Goal: Task Accomplishment & Management: Understand process/instructions

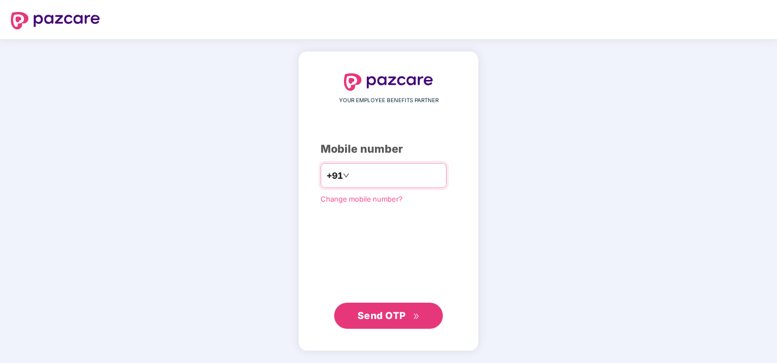
type input "**********"
click at [399, 321] on span "Send OTP" at bounding box center [389, 315] width 63 height 15
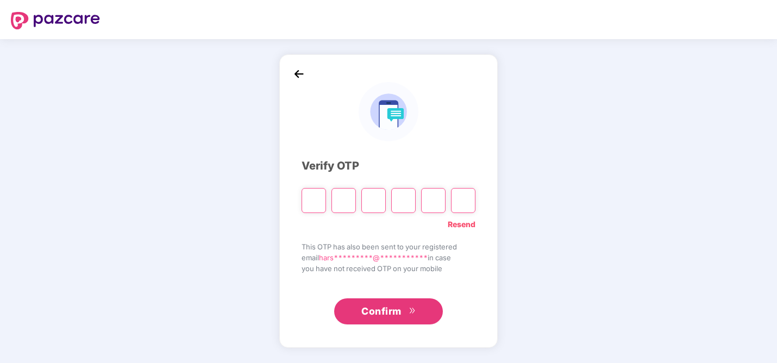
type input "*"
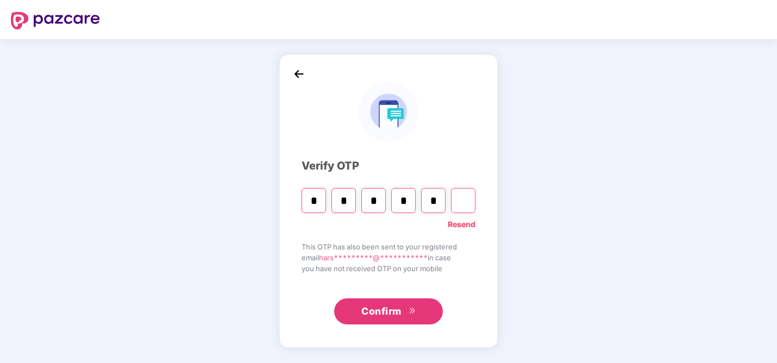
type input "*"
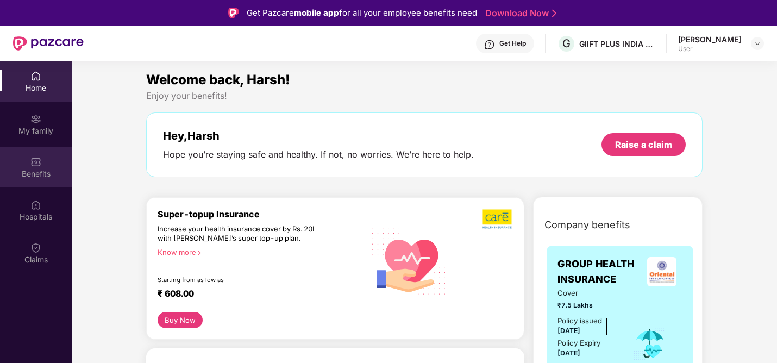
click at [45, 162] on div "Benefits" at bounding box center [36, 167] width 72 height 41
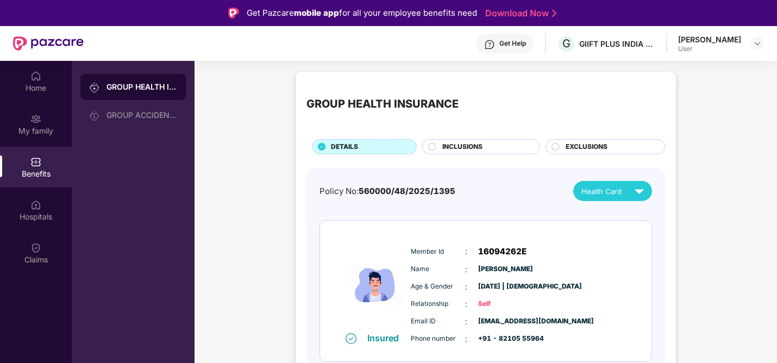
click at [576, 151] on span "EXCLUSIONS" at bounding box center [587, 147] width 42 height 10
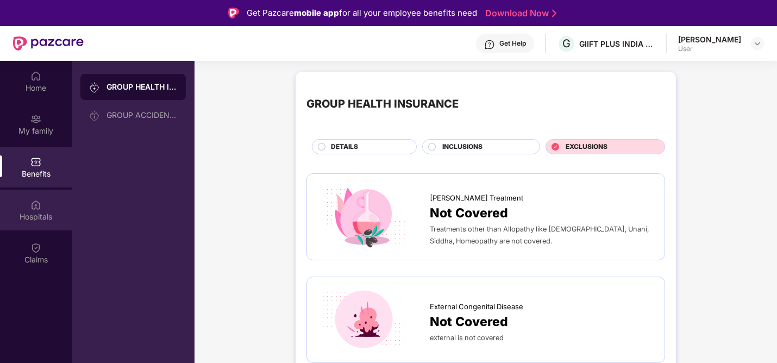
click at [41, 221] on div "Hospitals" at bounding box center [36, 216] width 72 height 11
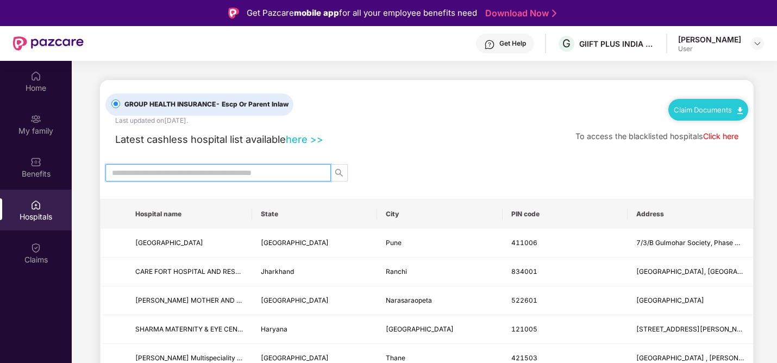
click at [165, 169] on input "text" at bounding box center [214, 173] width 204 height 12
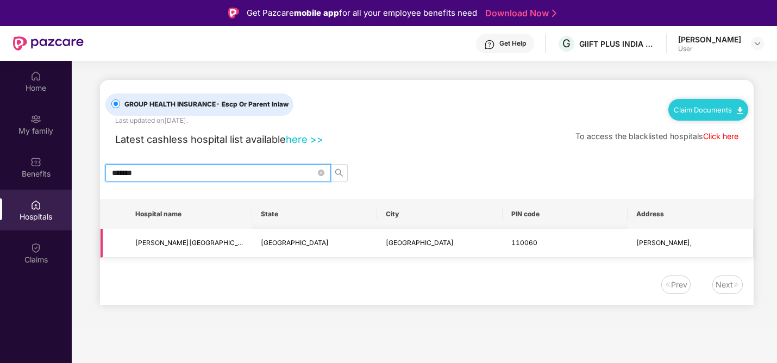
type input "*******"
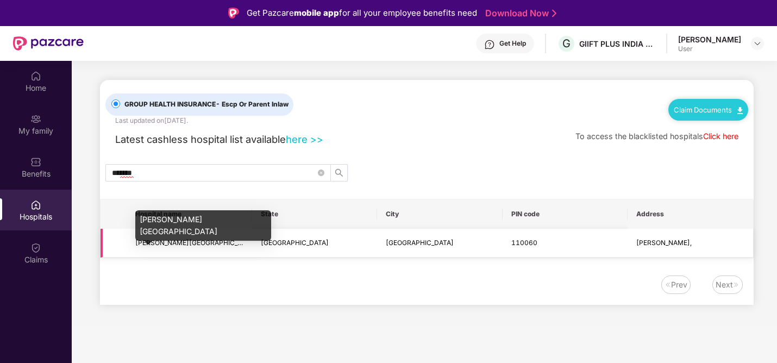
click at [186, 243] on span "SIR GANGA RAM HOSPITAL" at bounding box center [196, 243] width 122 height 8
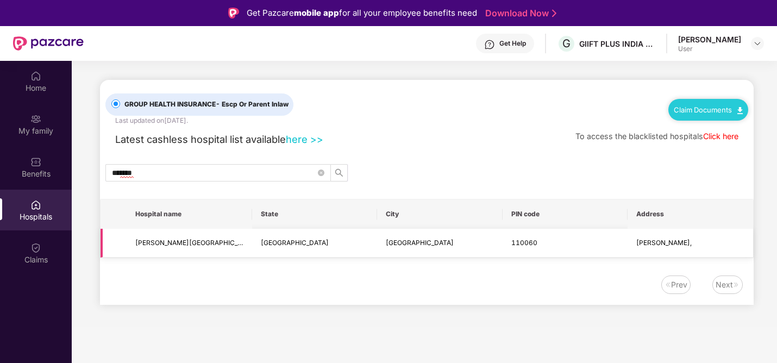
click at [659, 239] on span "Rajinder Nagar," at bounding box center [664, 243] width 55 height 8
click at [191, 253] on td "SIR GANGA RAM HOSPITAL" at bounding box center [190, 243] width 126 height 29
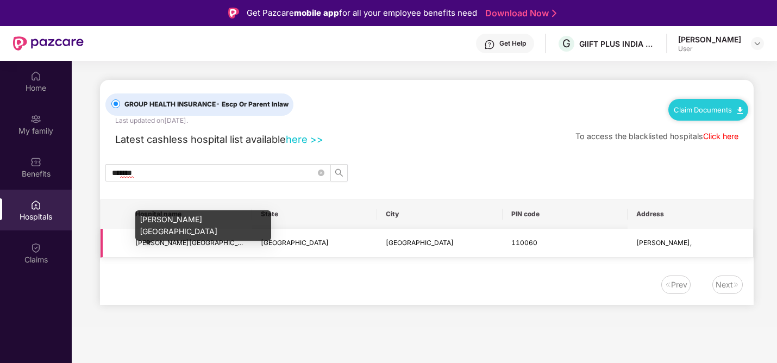
click at [185, 239] on span "SIR GANGA RAM HOSPITAL" at bounding box center [196, 243] width 122 height 8
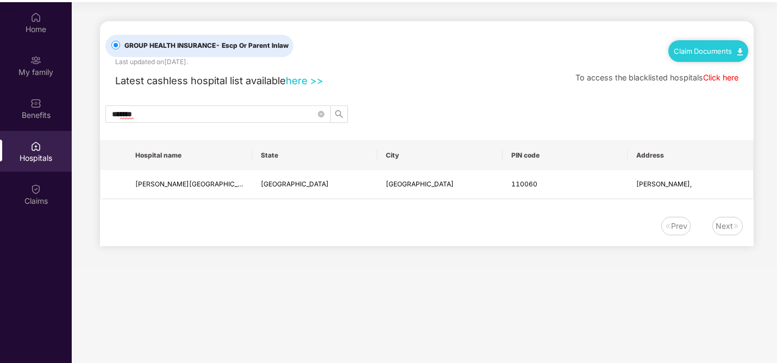
scroll to position [61, 0]
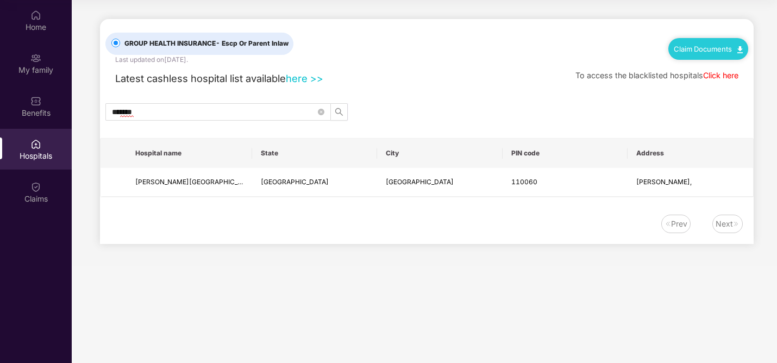
click at [310, 77] on link "here >>" at bounding box center [305, 78] width 38 height 12
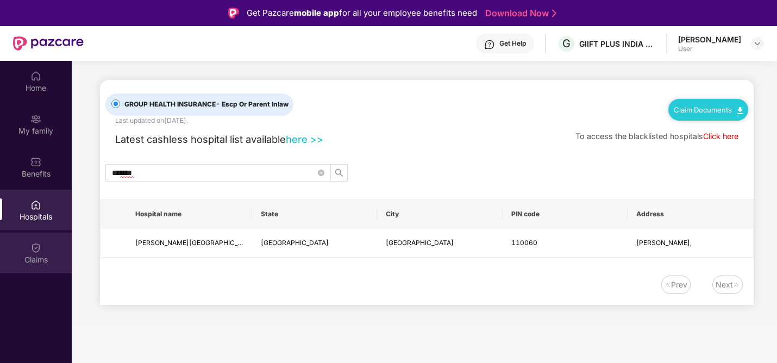
click at [30, 251] on div "Claims" at bounding box center [36, 253] width 72 height 41
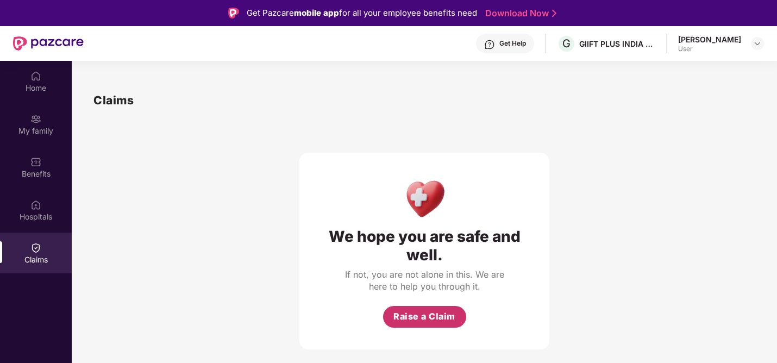
click at [402, 310] on span "Raise a Claim" at bounding box center [425, 317] width 62 height 14
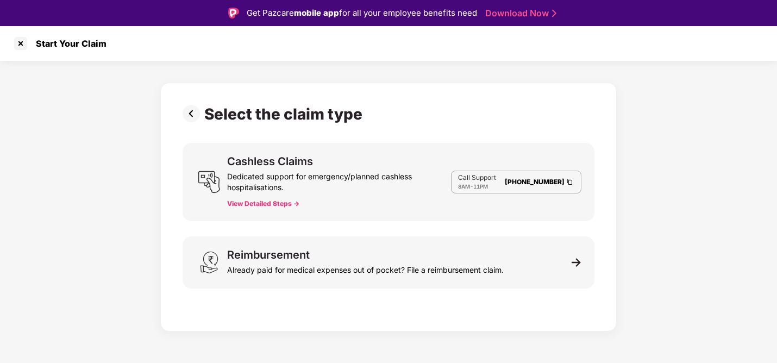
click at [278, 203] on button "View Detailed Steps ->" at bounding box center [263, 204] width 72 height 9
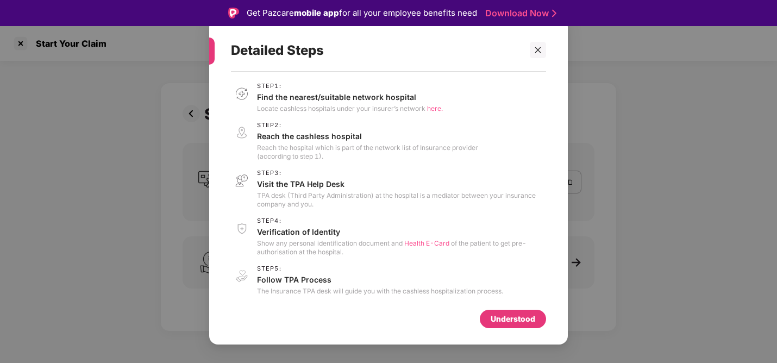
scroll to position [4, 0]
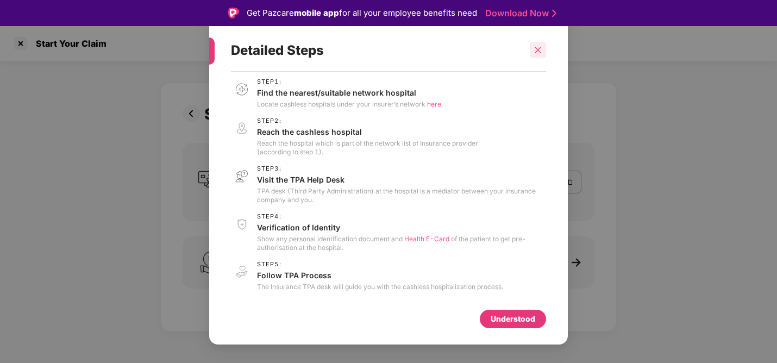
click at [535, 47] on icon "close" at bounding box center [538, 50] width 6 height 6
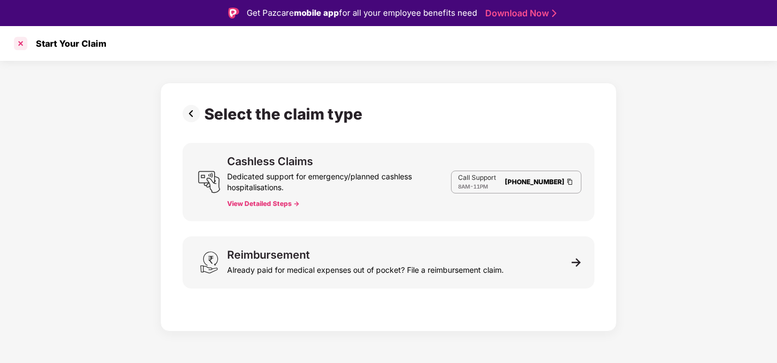
click at [22, 44] on div at bounding box center [20, 43] width 17 height 17
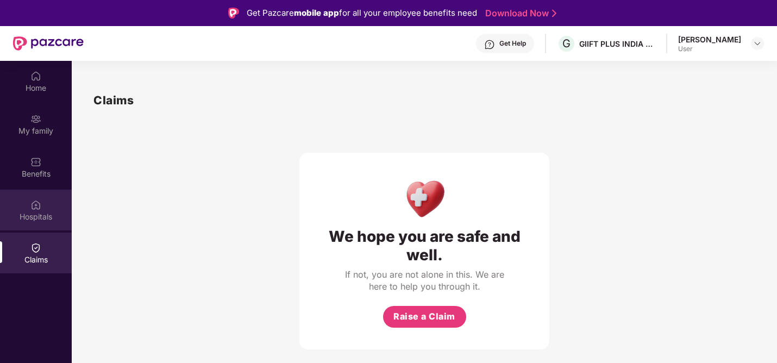
click at [48, 216] on div "Hospitals" at bounding box center [36, 216] width 72 height 11
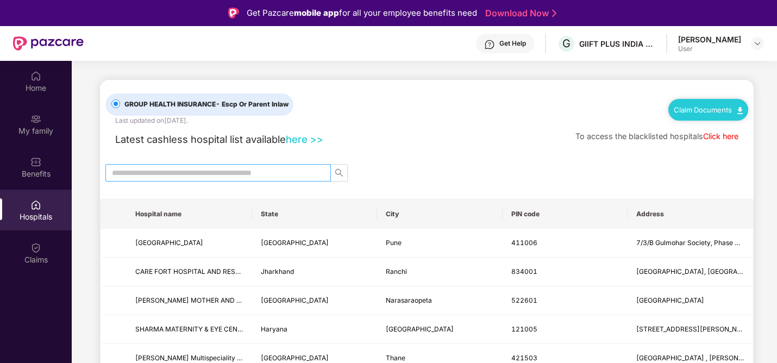
click at [165, 166] on span at bounding box center [218, 172] width 226 height 17
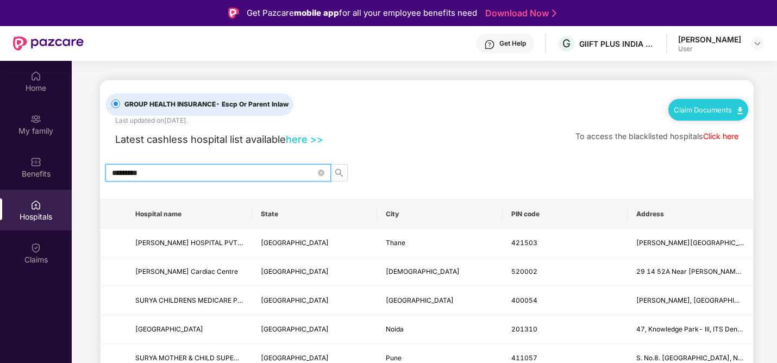
type input "**********"
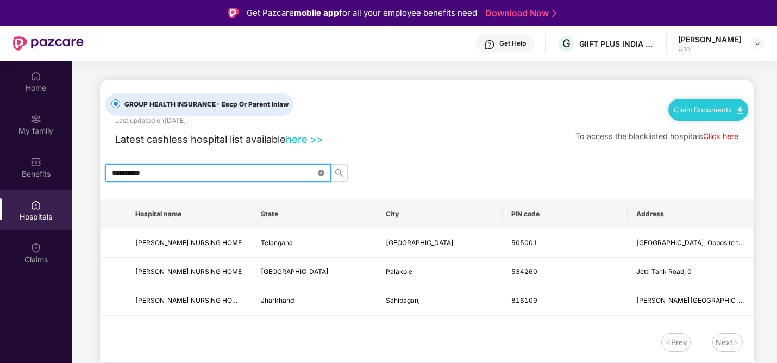
click at [323, 172] on icon "close-circle" at bounding box center [321, 173] width 7 height 7
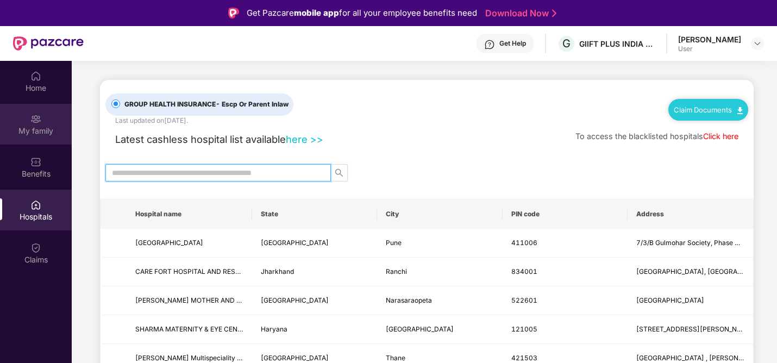
click at [29, 132] on div "My family" at bounding box center [36, 131] width 72 height 11
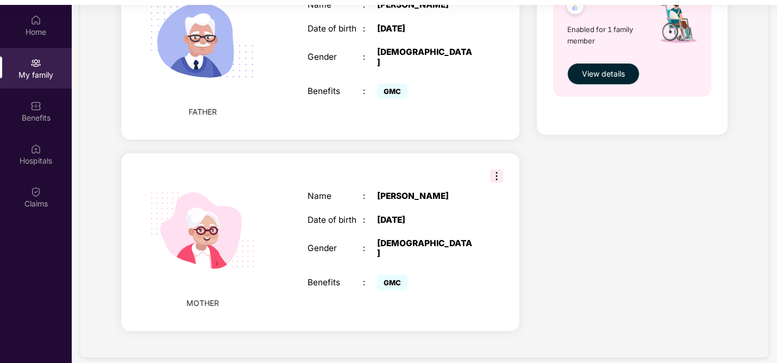
scroll to position [61, 0]
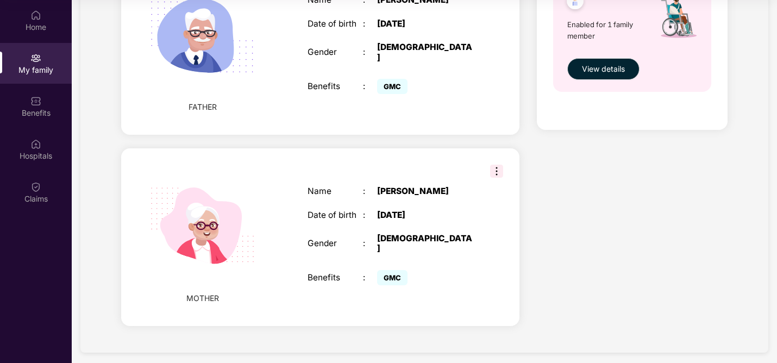
click at [498, 166] on img at bounding box center [496, 171] width 13 height 13
click at [371, 267] on div "Benefits : GMC" at bounding box center [391, 277] width 167 height 21
click at [23, 105] on div "Benefits" at bounding box center [36, 106] width 72 height 41
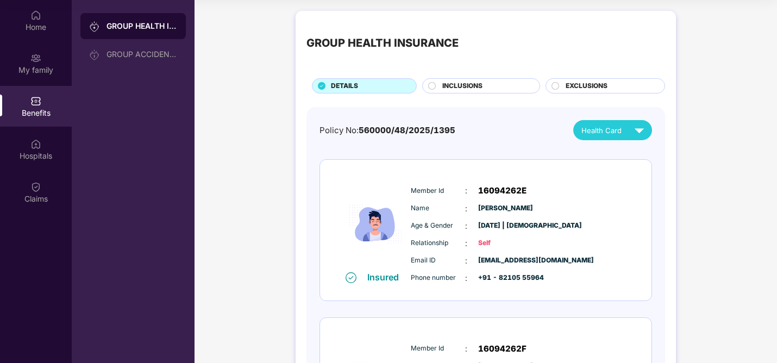
click at [489, 87] on div "INCLUSIONS" at bounding box center [485, 87] width 97 height 12
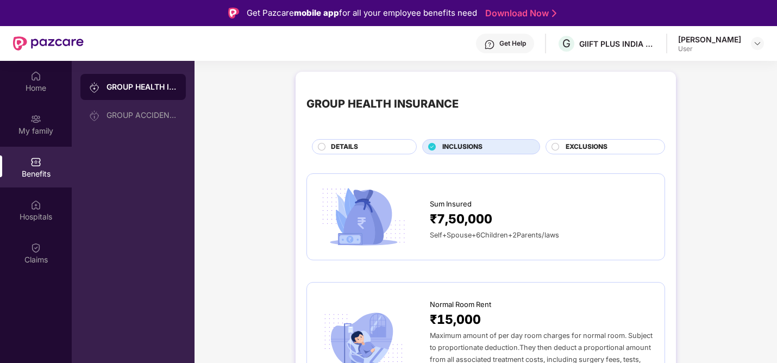
click at [565, 142] on div "EXCLUSIONS" at bounding box center [606, 146] width 120 height 15
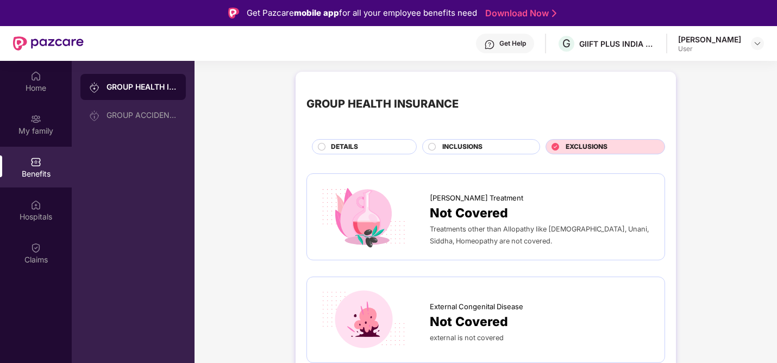
click at [462, 152] on span "INCLUSIONS" at bounding box center [462, 147] width 40 height 10
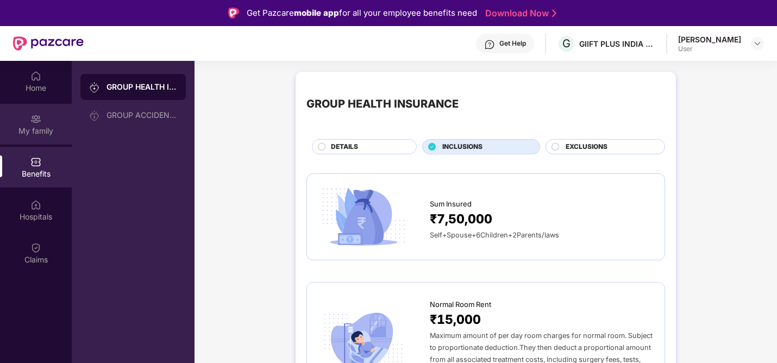
click at [2, 116] on div "My family" at bounding box center [36, 124] width 72 height 41
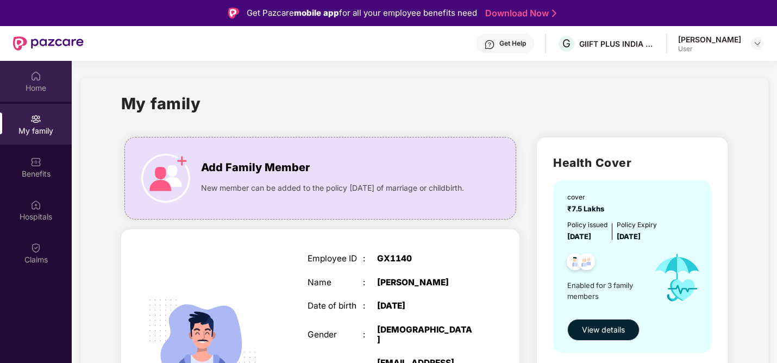
click at [65, 80] on div "Home" at bounding box center [36, 81] width 72 height 41
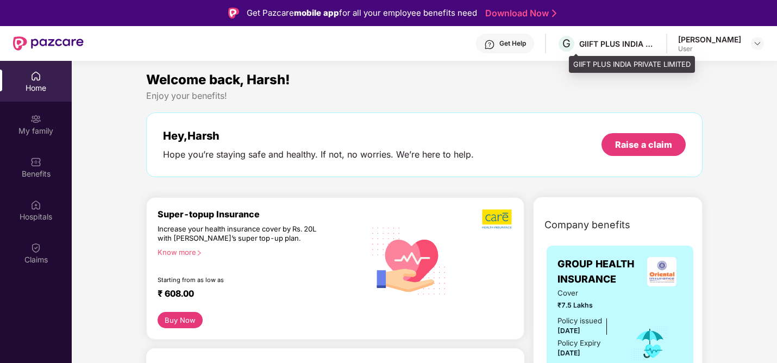
click at [626, 51] on div "G GIIFT PLUS INDIA PRIVATE LIMITED" at bounding box center [606, 43] width 98 height 19
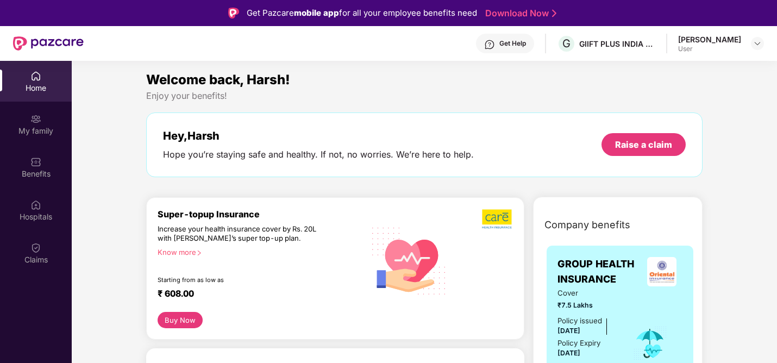
click at [720, 36] on div "Harsh Jaiswal" at bounding box center [709, 39] width 63 height 10
click at [757, 43] on img at bounding box center [757, 43] width 9 height 9
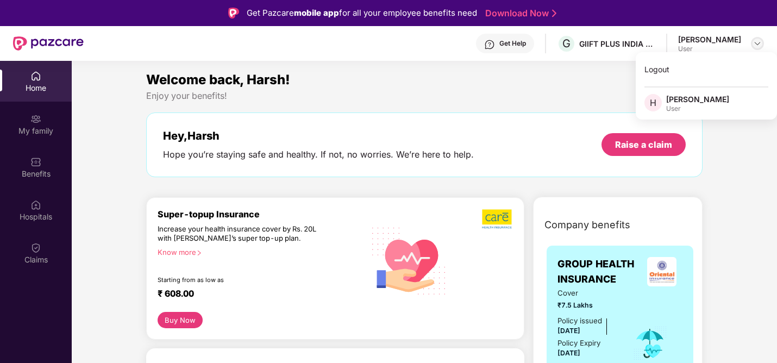
click at [757, 43] on img at bounding box center [757, 43] width 9 height 9
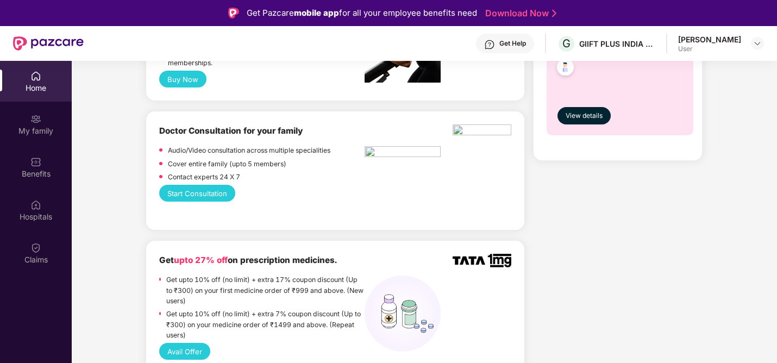
scroll to position [240, 0]
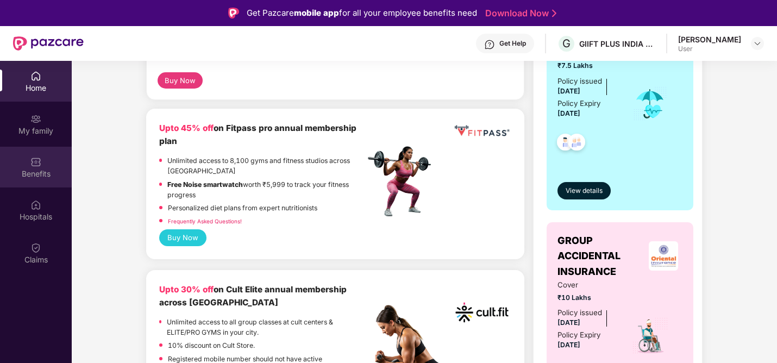
click at [43, 150] on div "Benefits" at bounding box center [36, 167] width 72 height 41
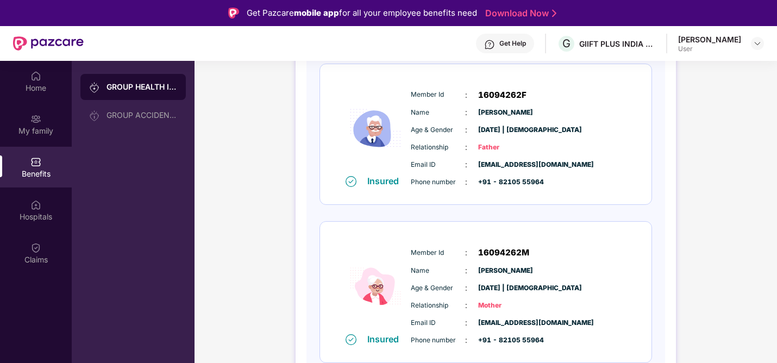
scroll to position [321, 0]
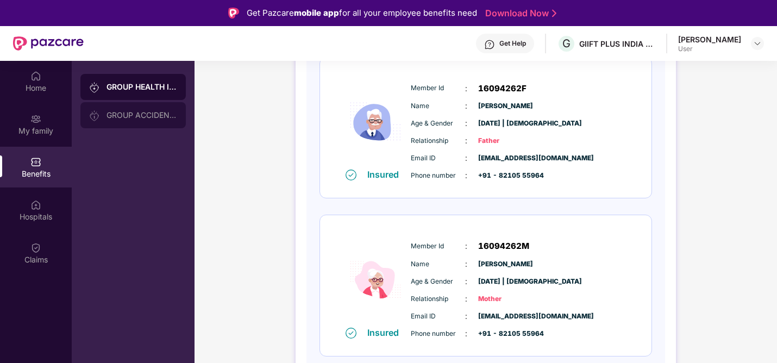
click at [160, 115] on div "GROUP ACCIDENTAL INSURANCE" at bounding box center [142, 115] width 71 height 9
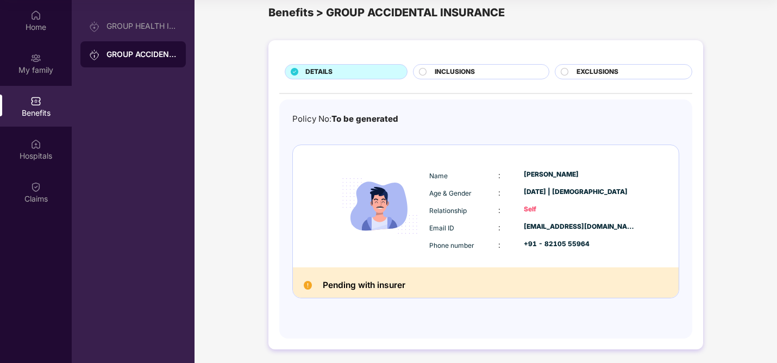
scroll to position [20, 0]
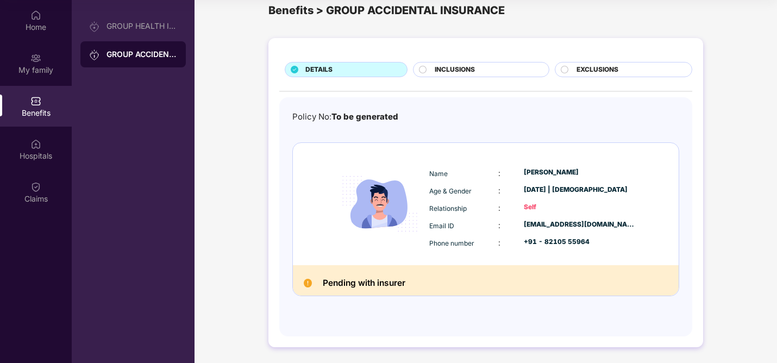
click at [459, 73] on span "INCLUSIONS" at bounding box center [455, 70] width 40 height 10
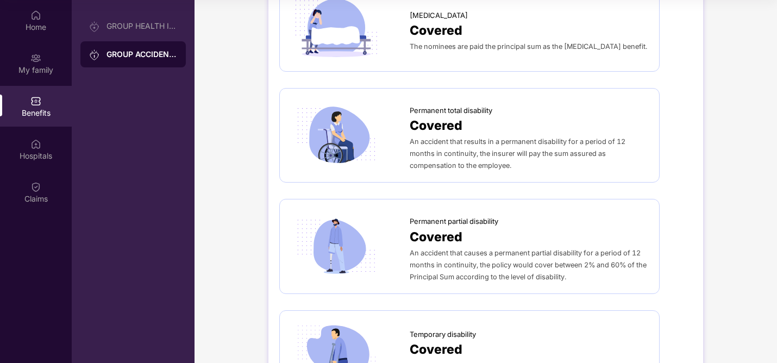
scroll to position [2, 0]
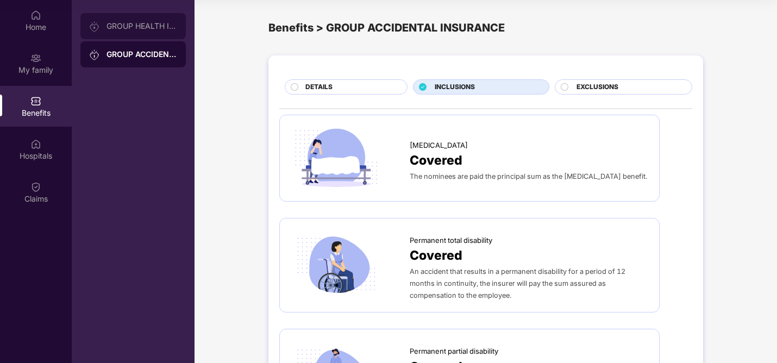
click at [142, 20] on div "GROUP HEALTH INSURANCE" at bounding box center [132, 26] width 105 height 26
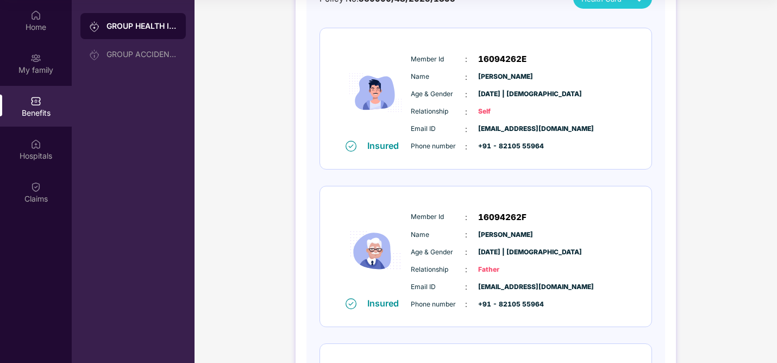
scroll to position [321, 0]
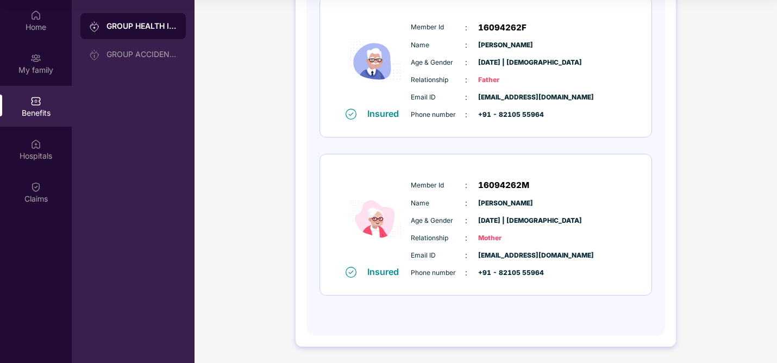
click at [456, 219] on span "Age & Gender" at bounding box center [438, 221] width 54 height 10
click at [394, 207] on img at bounding box center [375, 218] width 65 height 93
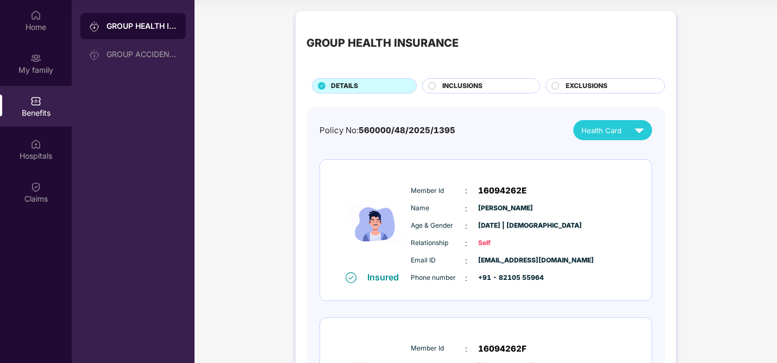
click at [460, 81] on span "INCLUSIONS" at bounding box center [462, 86] width 40 height 10
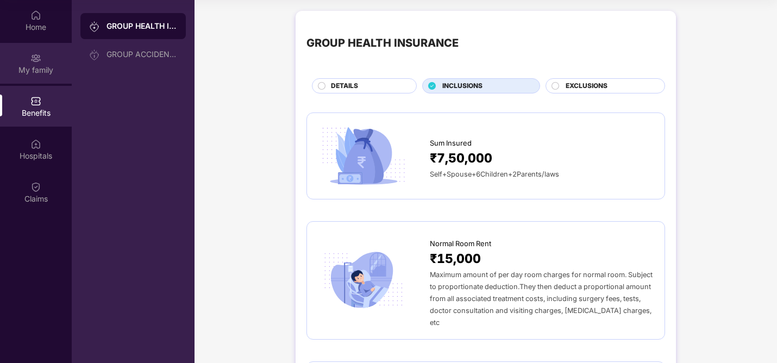
click at [14, 69] on div "My family" at bounding box center [36, 70] width 72 height 11
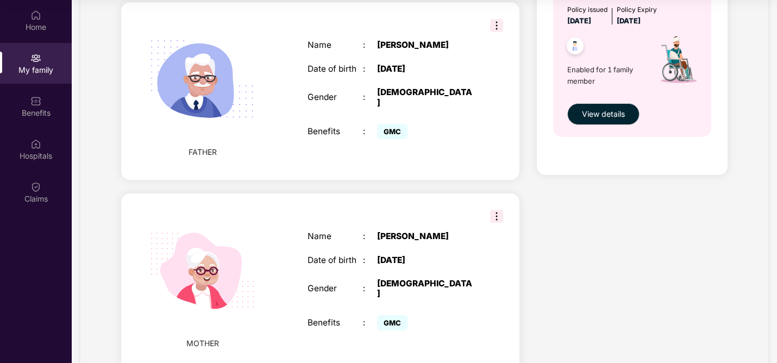
scroll to position [466, 0]
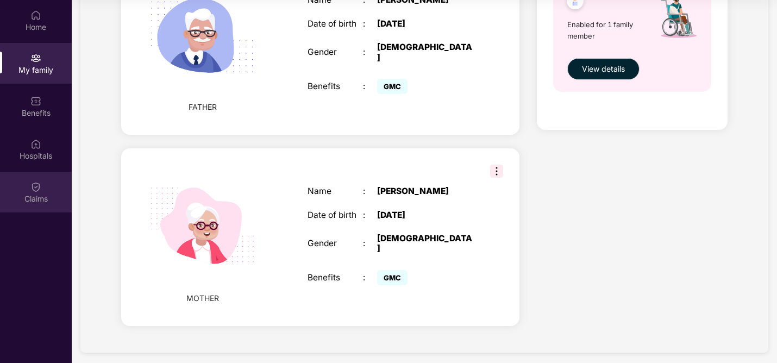
click at [28, 207] on div "Claims" at bounding box center [36, 192] width 72 height 41
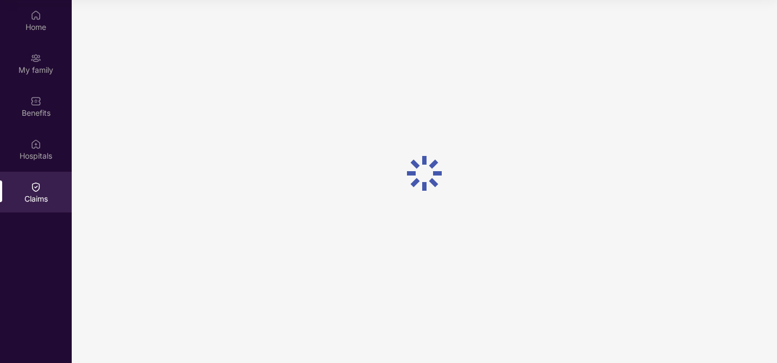
scroll to position [0, 0]
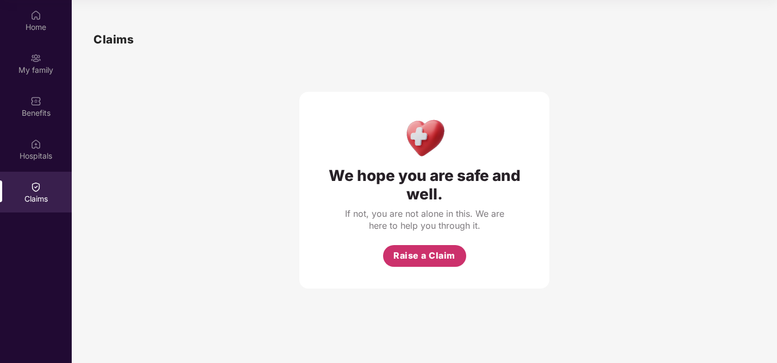
click at [417, 252] on span "Raise a Claim" at bounding box center [425, 256] width 62 height 14
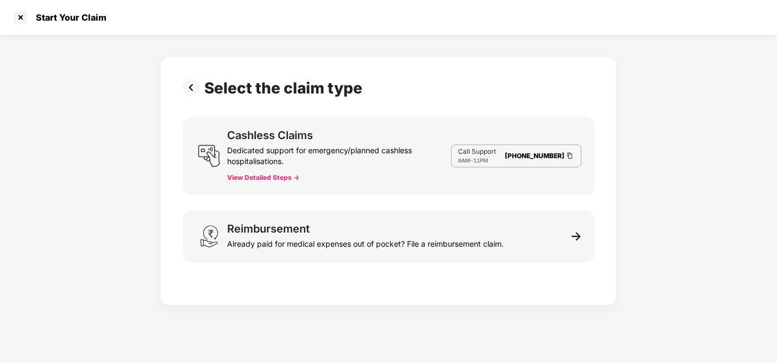
scroll to position [26, 0]
click at [290, 177] on button "View Detailed Steps ->" at bounding box center [263, 177] width 72 height 9
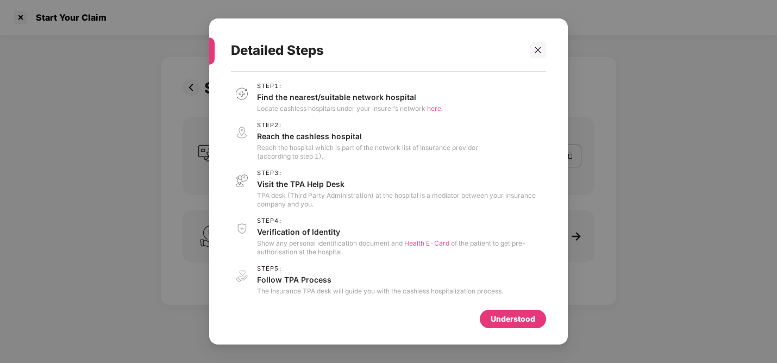
scroll to position [4, 0]
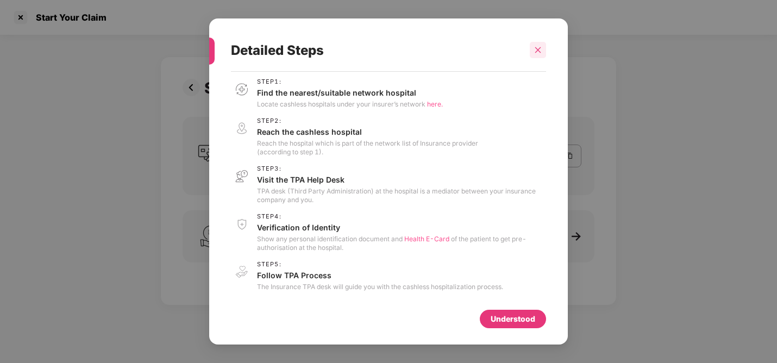
click at [537, 51] on icon "close" at bounding box center [538, 50] width 6 height 6
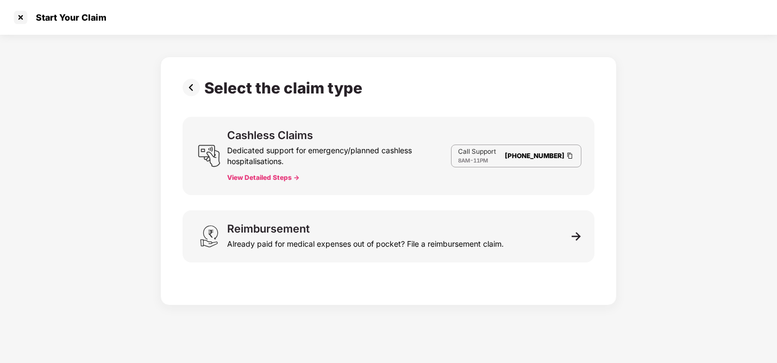
click at [183, 92] on img at bounding box center [194, 87] width 22 height 17
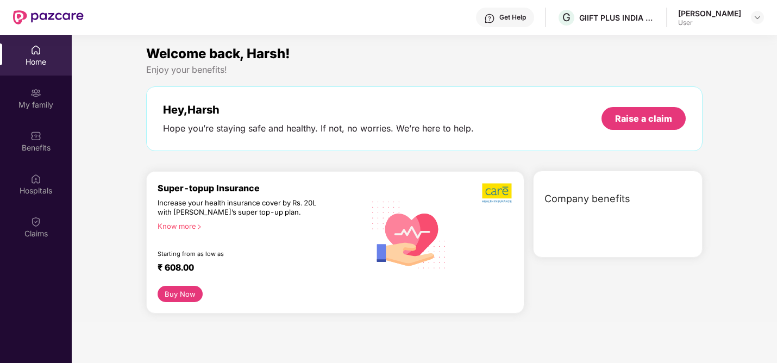
scroll to position [61, 0]
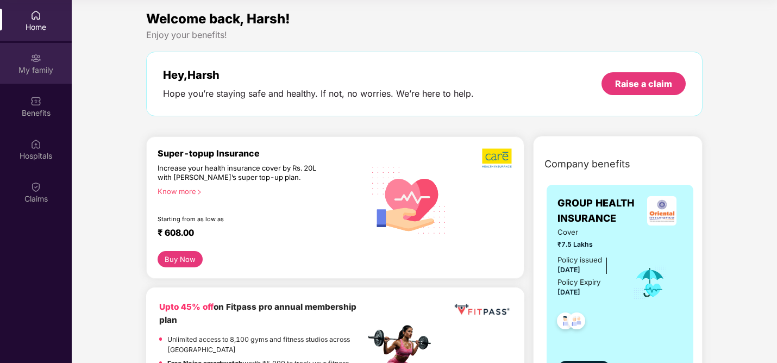
click at [29, 47] on div "My family" at bounding box center [36, 63] width 72 height 41
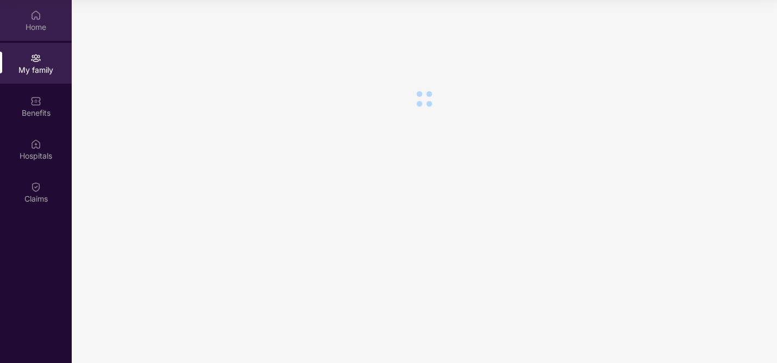
click at [32, 35] on div "Home" at bounding box center [36, 20] width 72 height 41
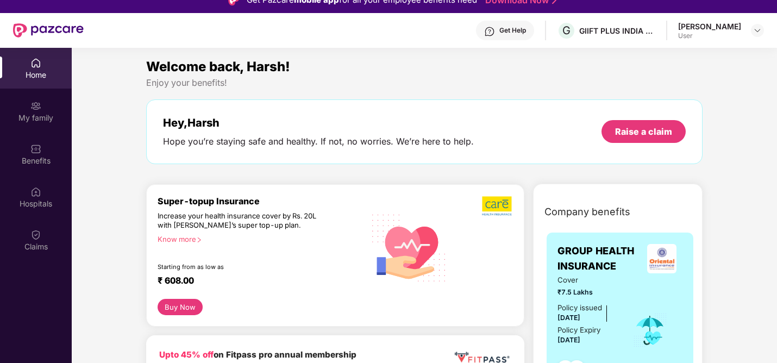
scroll to position [0, 0]
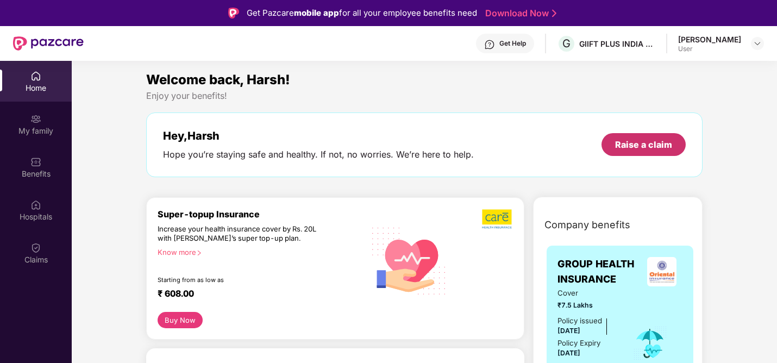
click at [621, 146] on div "Raise a claim" at bounding box center [643, 145] width 57 height 12
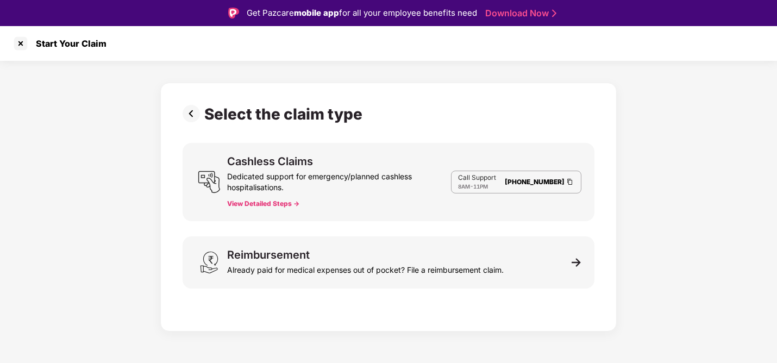
click at [336, 202] on div "Cashless Claims Dedicated support for emergency/planned cashless hospitalisatio…" at bounding box center [339, 182] width 224 height 52
click at [275, 204] on button "View Detailed Steps ->" at bounding box center [263, 204] width 72 height 9
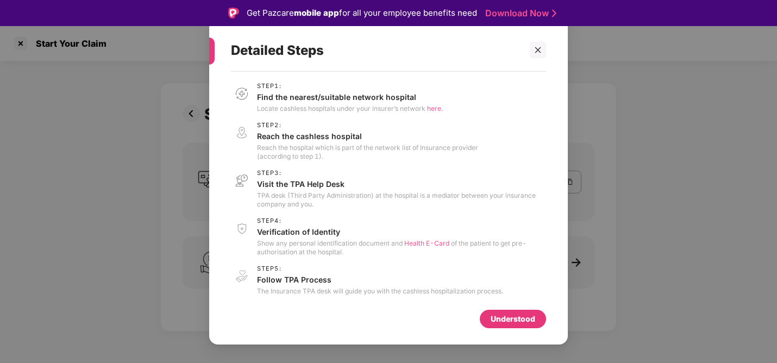
scroll to position [4, 0]
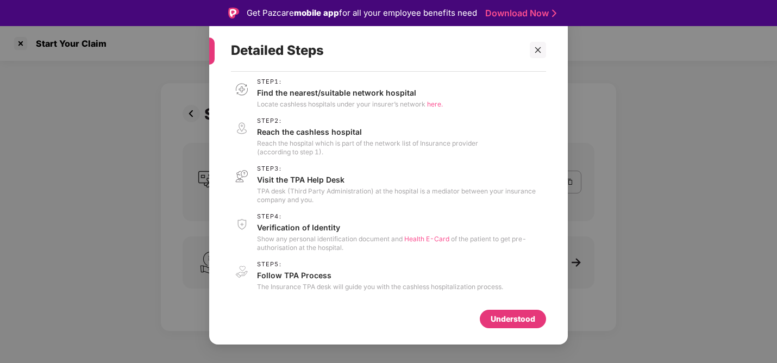
click at [518, 323] on div "Understood" at bounding box center [513, 319] width 45 height 12
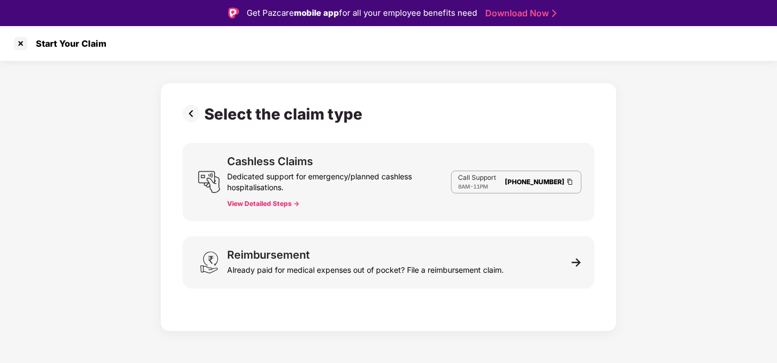
click at [199, 116] on img at bounding box center [194, 113] width 22 height 17
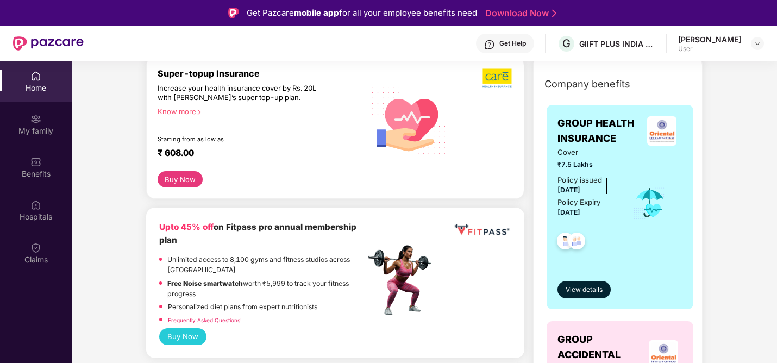
scroll to position [140, 0]
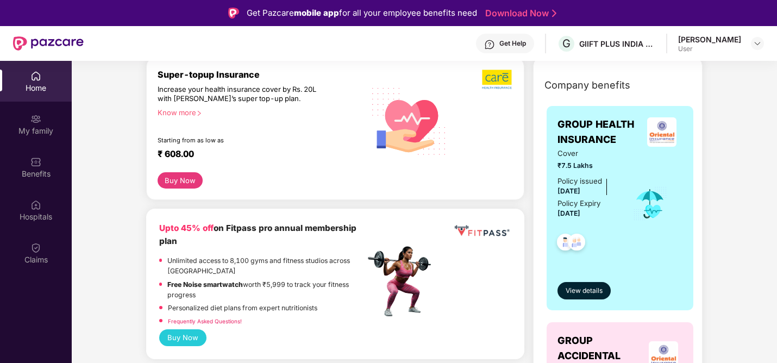
click at [184, 175] on button "Buy Now" at bounding box center [180, 180] width 45 height 16
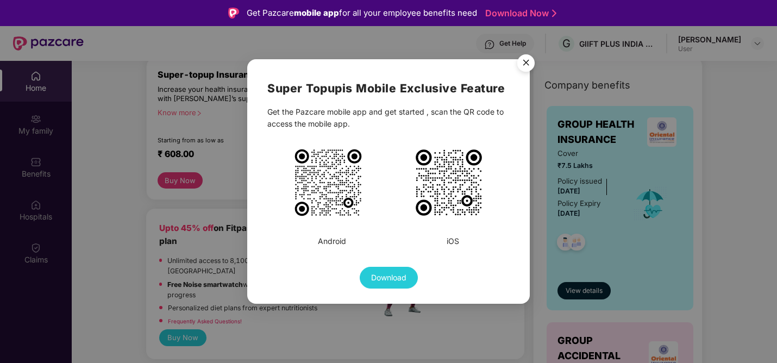
click at [522, 63] on img "Close" at bounding box center [526, 64] width 30 height 30
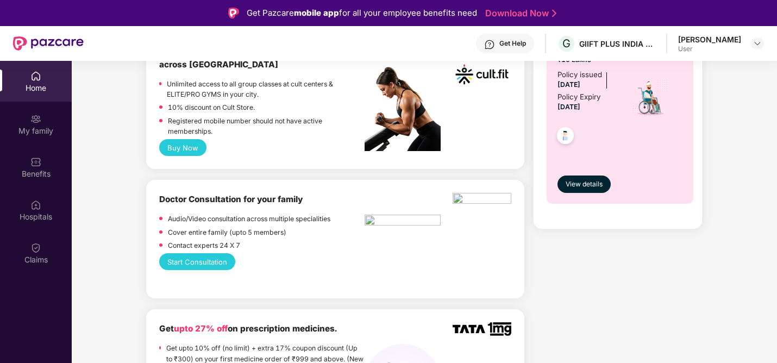
scroll to position [484, 0]
